Goal: Transaction & Acquisition: Obtain resource

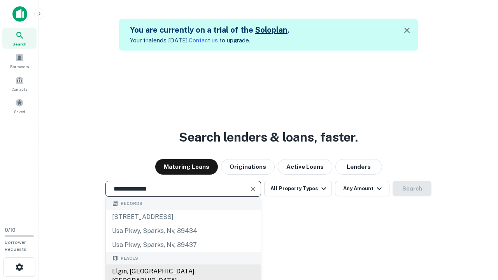
click at [183, 271] on div "Elgin, [GEOGRAPHIC_DATA], [GEOGRAPHIC_DATA]" at bounding box center [183, 275] width 155 height 23
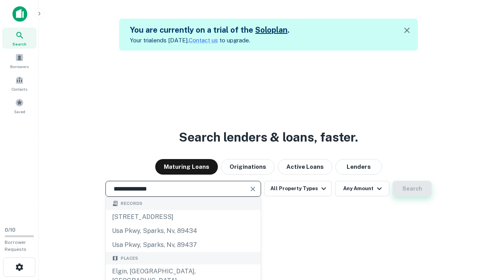
type input "**********"
click at [392, 181] on button "Search" at bounding box center [411, 189] width 39 height 16
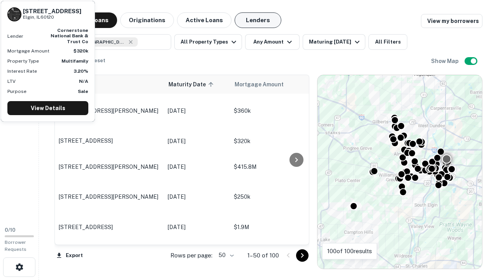
click at [258, 20] on button "Lenders" at bounding box center [257, 20] width 47 height 16
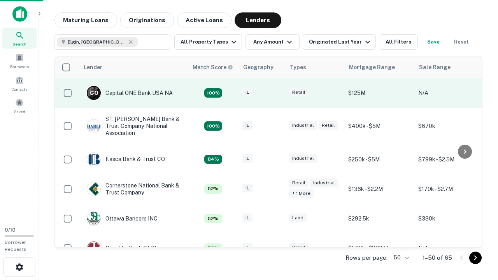
click at [276, 93] on div "IL" at bounding box center [261, 93] width 39 height 10
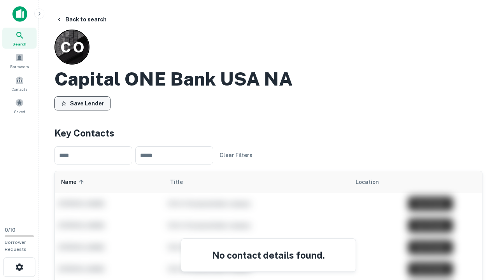
click at [82, 103] on button "Save Lender" at bounding box center [82, 103] width 56 height 14
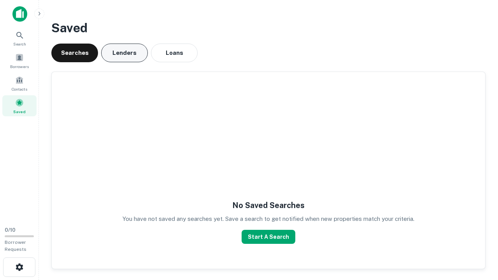
click at [124, 53] on button "Lenders" at bounding box center [124, 53] width 47 height 19
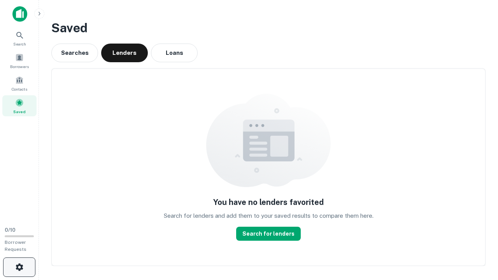
click at [19, 267] on icon "button" at bounding box center [19, 266] width 9 height 9
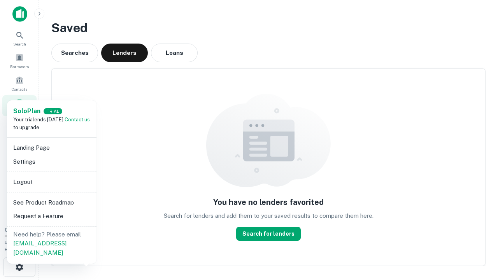
click at [51, 182] on li "Logout" at bounding box center [51, 182] width 83 height 14
